Goal: Navigation & Orientation: Find specific page/section

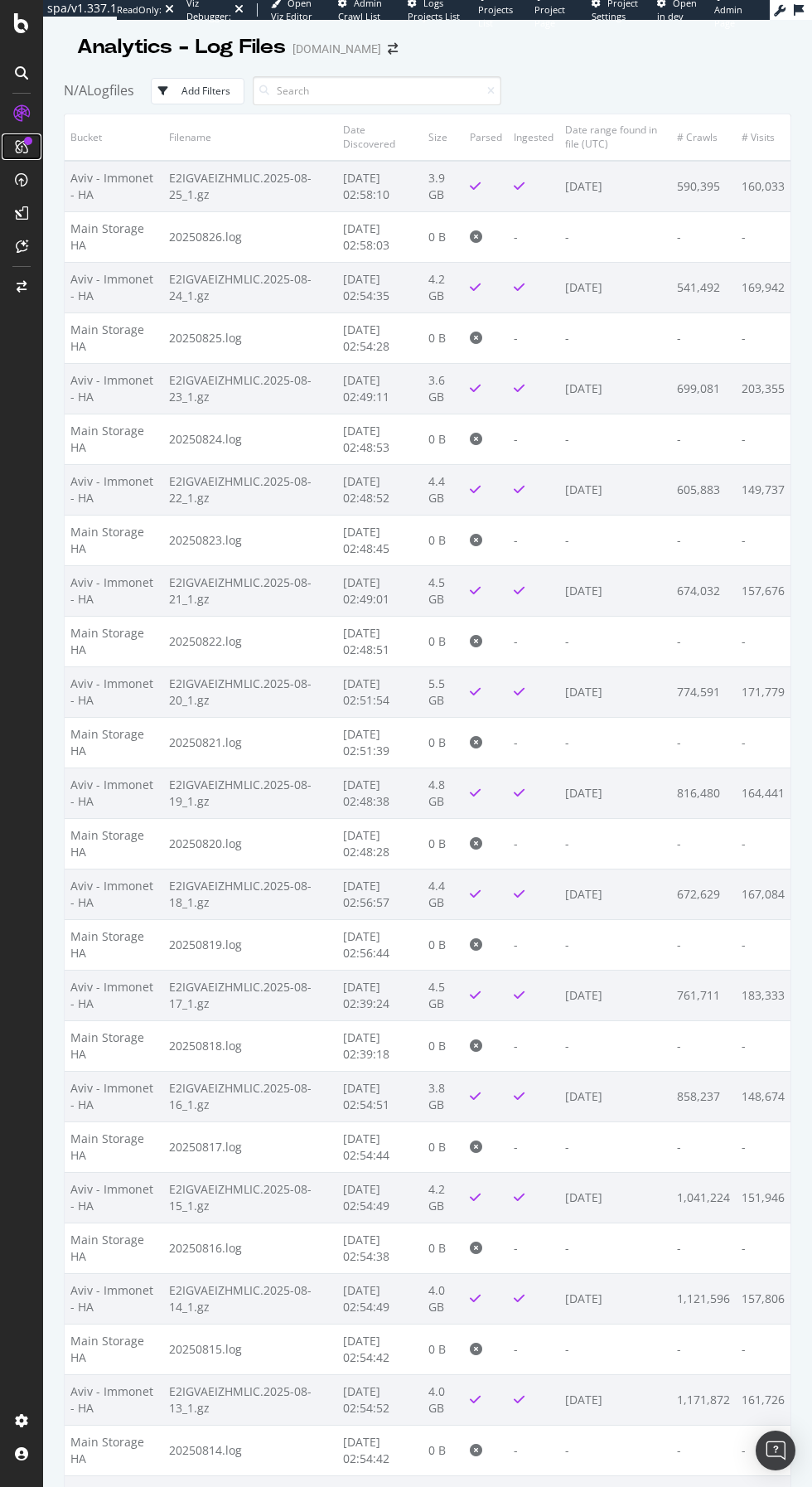
click at [27, 140] on div at bounding box center [28, 141] width 8 height 8
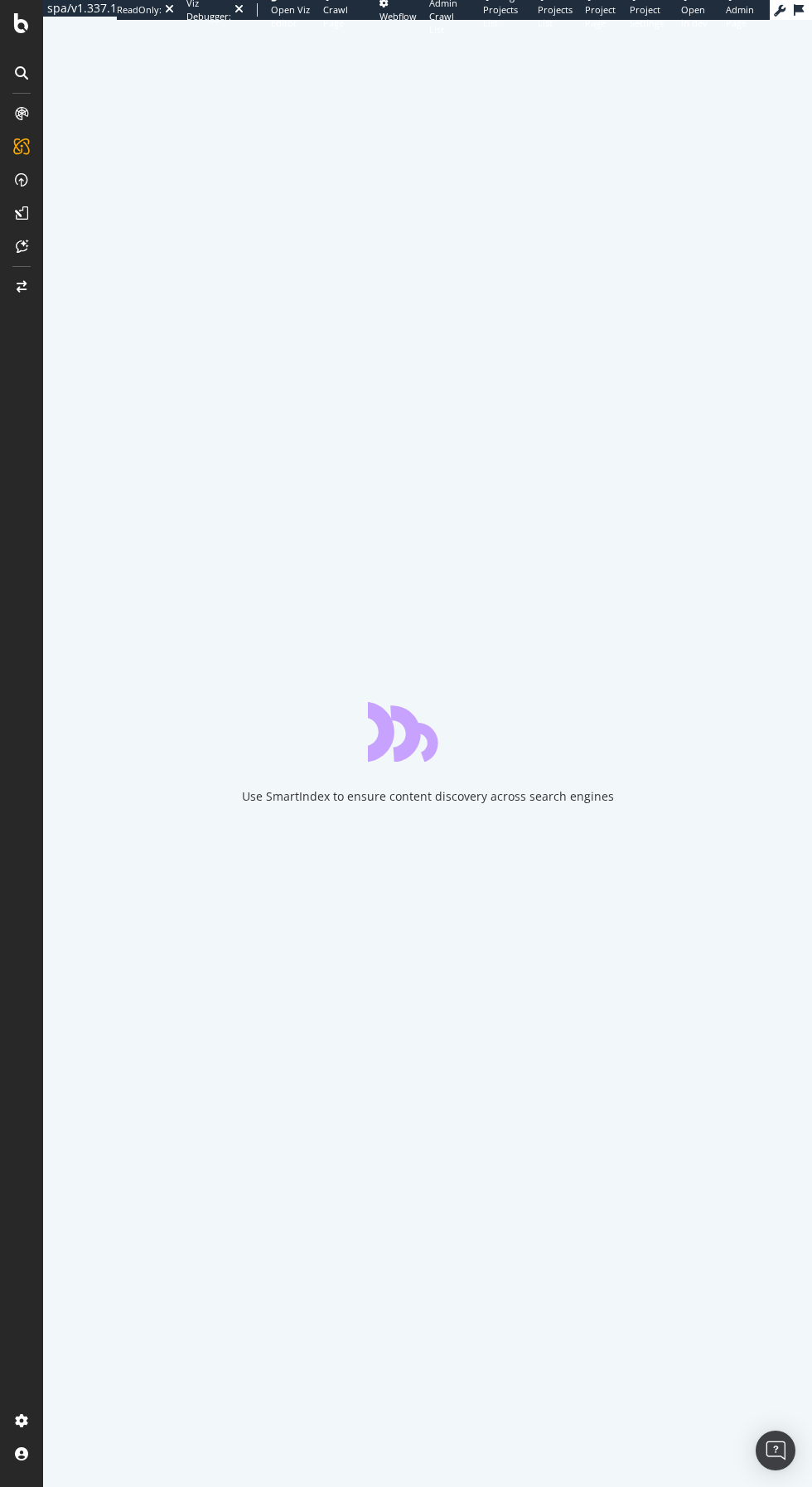
click at [11, 76] on div at bounding box center [21, 73] width 26 height 26
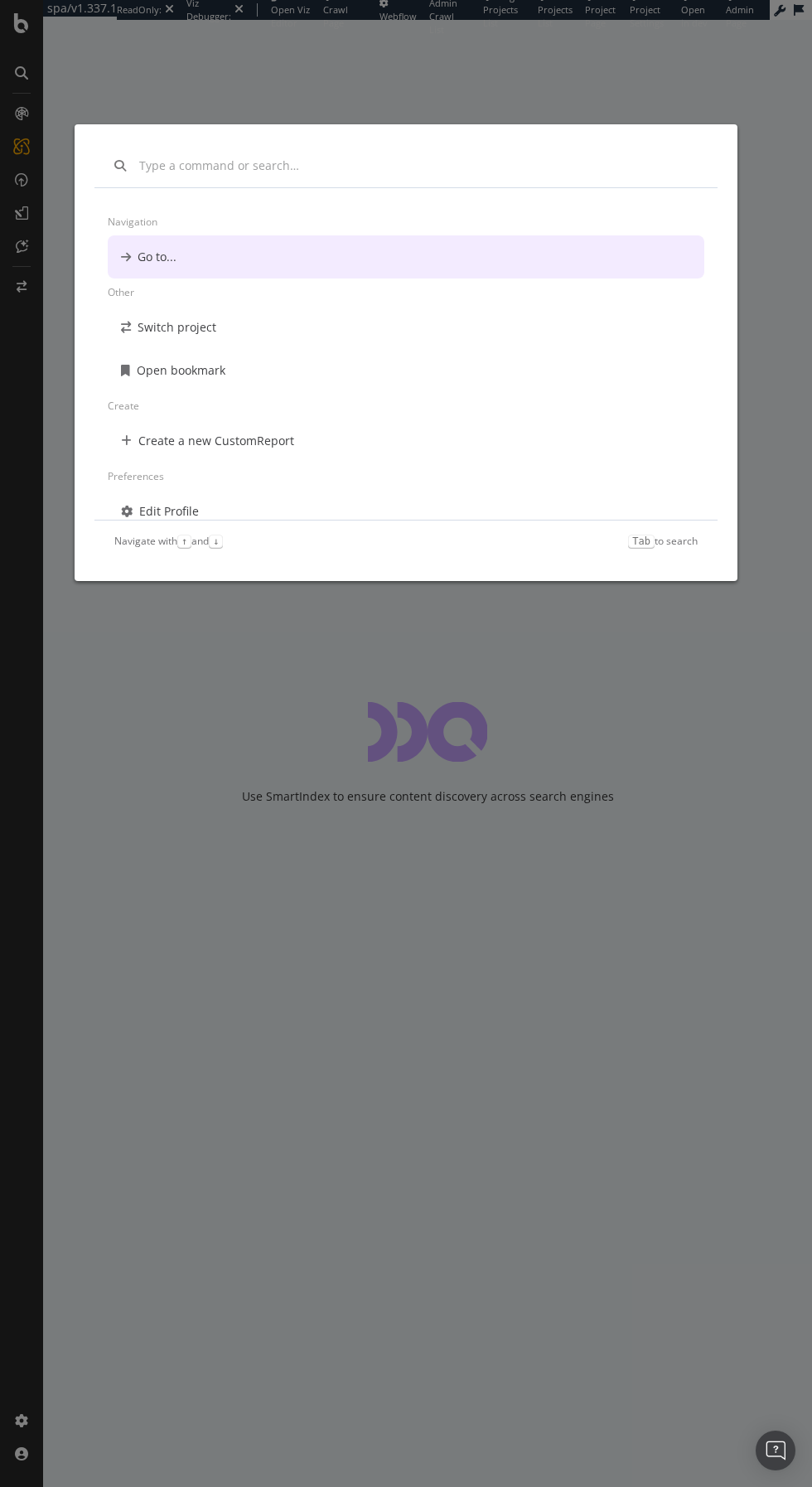
click at [16, 113] on div "Navigation Go to... Other Switch project Open bookmark Create Create a new Cust…" at bounding box center [406, 743] width 812 height 1487
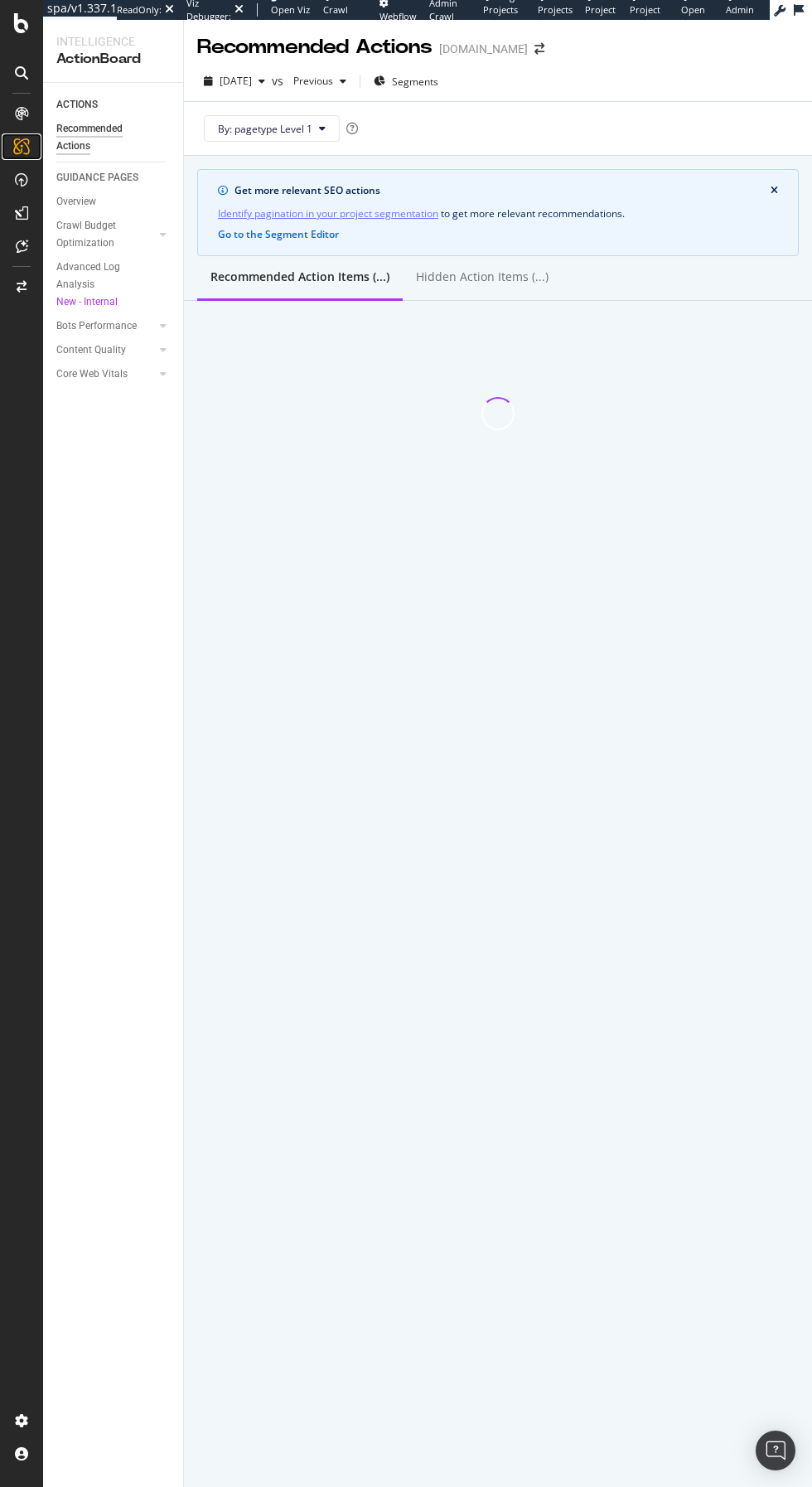
click at [21, 145] on icon at bounding box center [21, 146] width 17 height 17
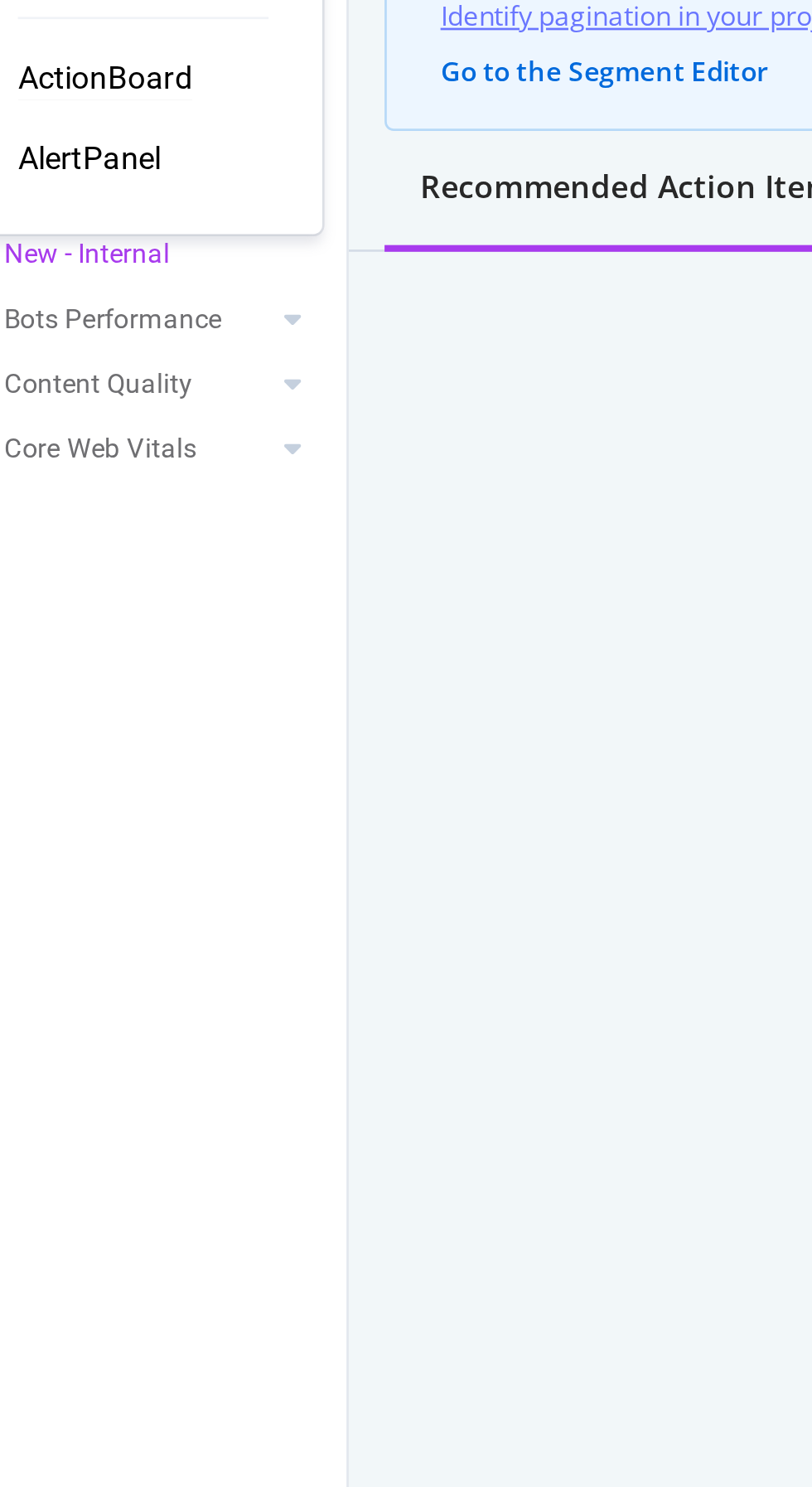
click at [83, 220] on div "Intelligence ActionBoard AlertPanel" at bounding box center [108, 230] width 119 height 121
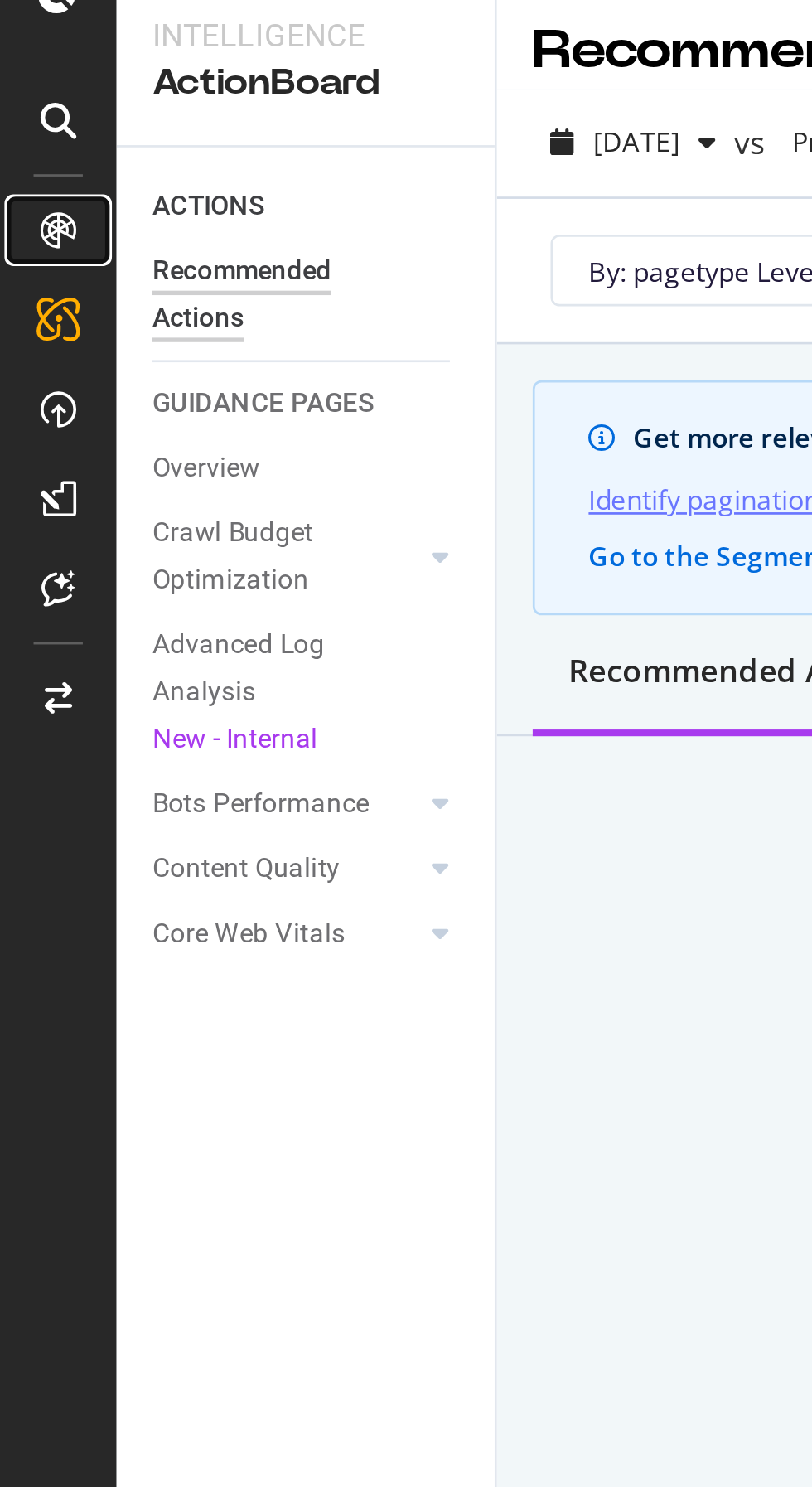
click at [25, 112] on icon at bounding box center [21, 114] width 13 height 13
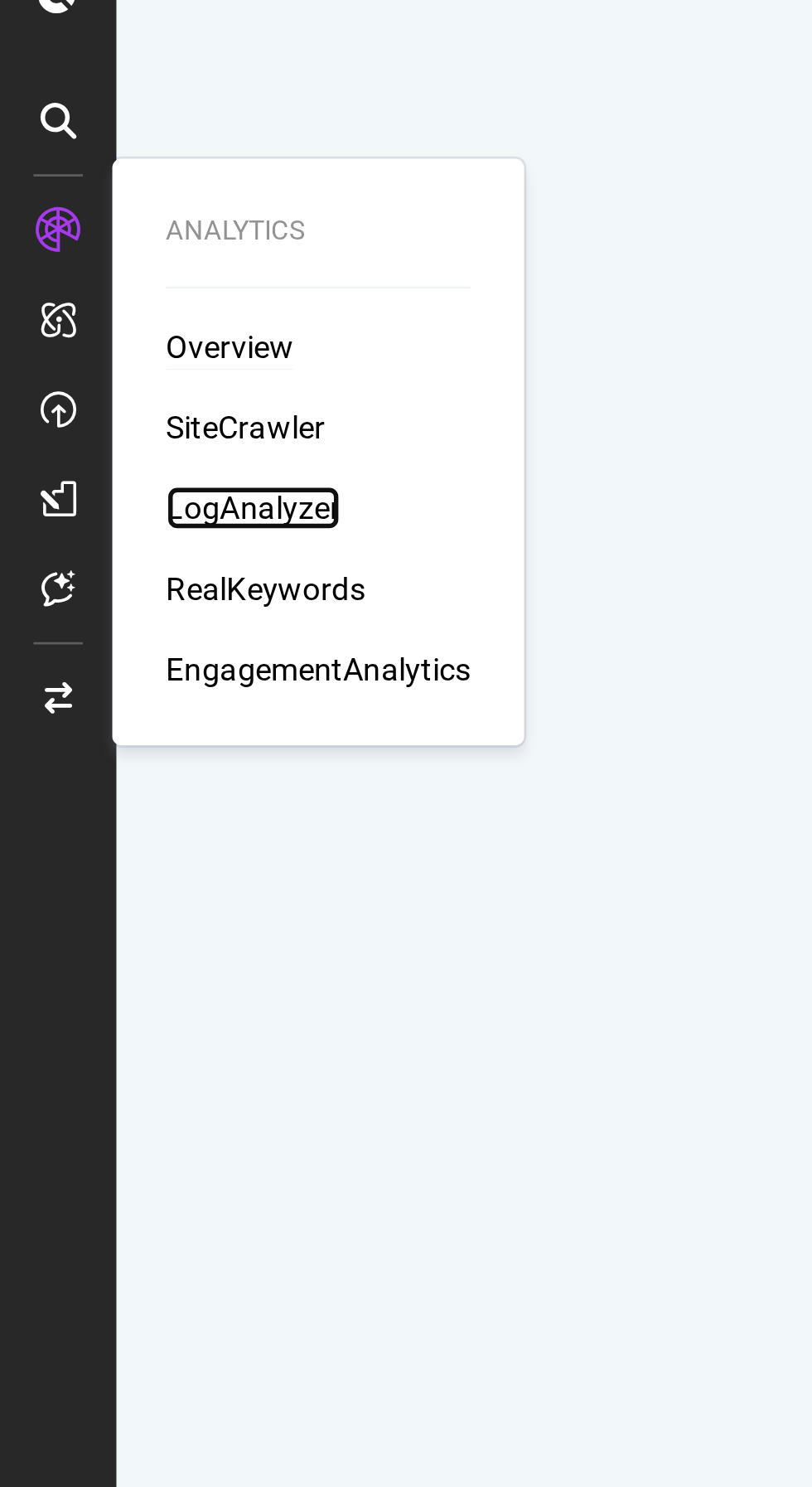
click at [109, 222] on div "LogAnalyzer" at bounding box center [93, 216] width 64 height 17
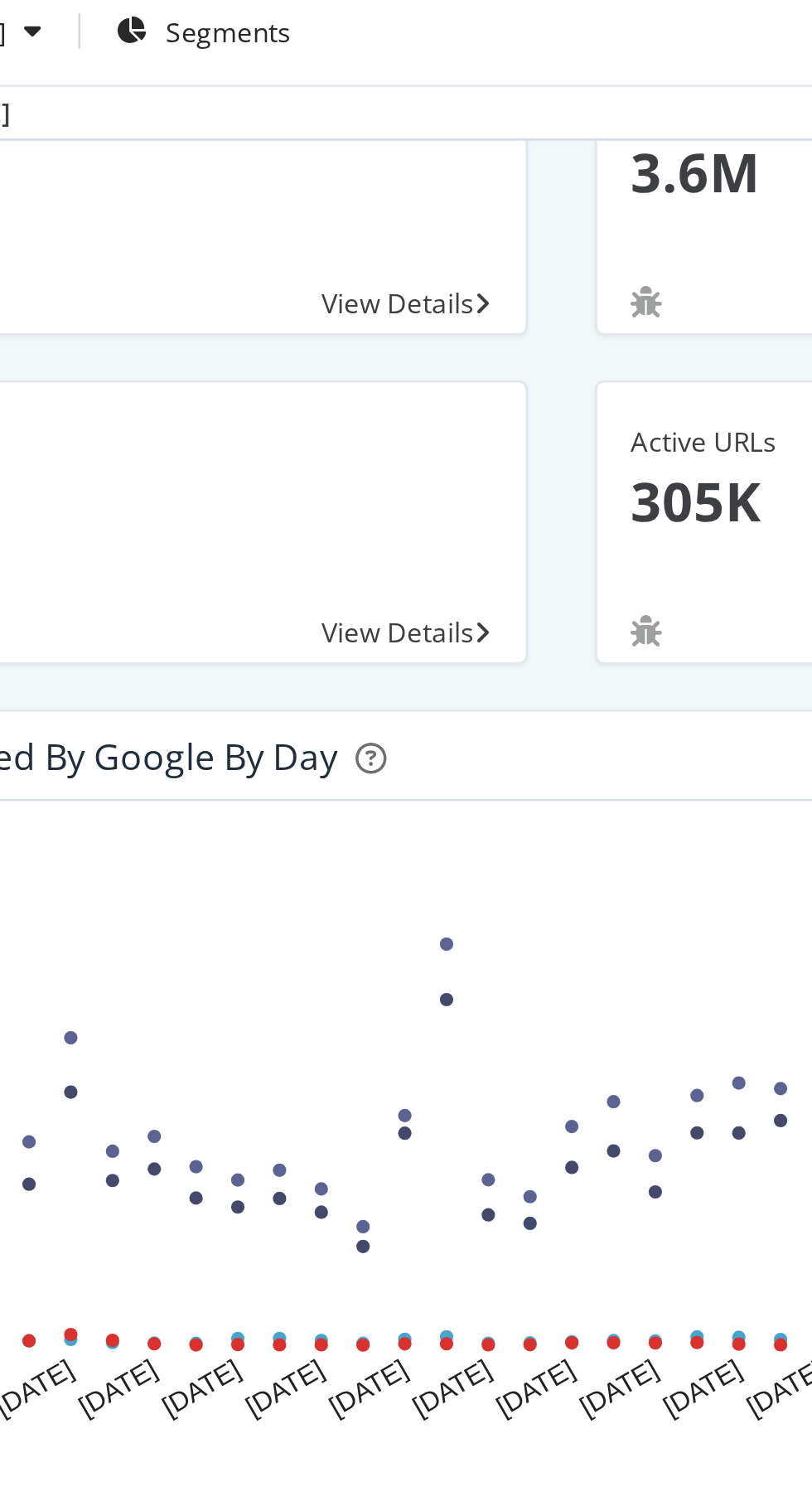
scroll to position [143, 0]
